Goal: Go to known website: Go to known website

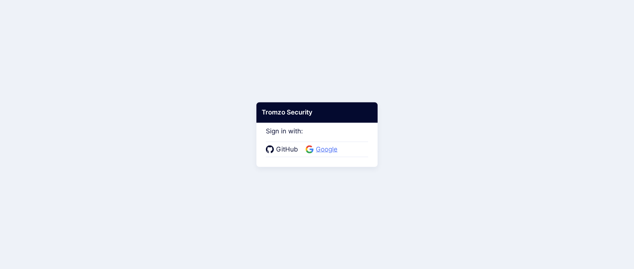
click at [325, 153] on span "Google" at bounding box center [326, 150] width 26 height 10
